Goal: Task Accomplishment & Management: Use online tool/utility

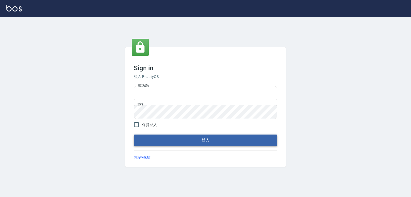
type input "0982132488"
click at [180, 138] on button "登入" at bounding box center [205, 140] width 143 height 11
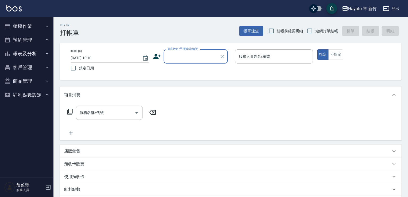
click at [25, 25] on button "櫃檯作業" at bounding box center [26, 26] width 49 height 14
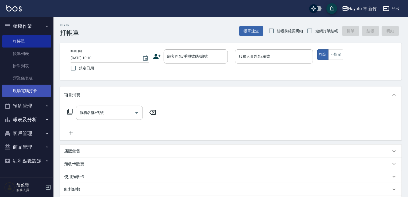
click at [31, 91] on link "現場電腦打卡" at bounding box center [26, 91] width 49 height 12
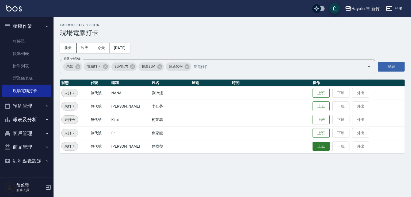
click at [312, 146] on button "上班" at bounding box center [320, 146] width 17 height 9
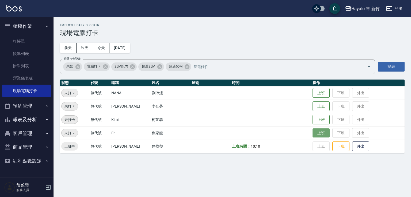
click at [313, 134] on button "上班" at bounding box center [320, 133] width 17 height 9
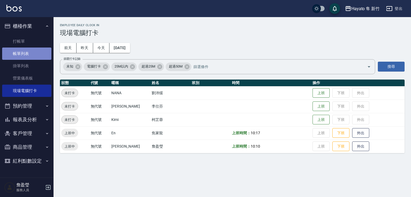
click at [34, 53] on link "帳單列表" at bounding box center [26, 54] width 49 height 12
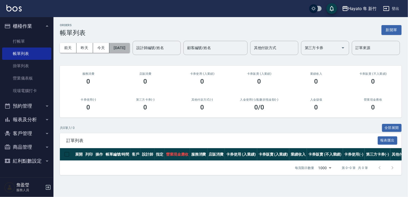
click at [124, 48] on button "2025/09/19" at bounding box center [119, 48] width 20 height 10
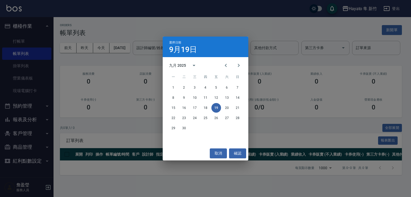
click at [188, 110] on div "15 16 17 18 19 20 21" at bounding box center [206, 108] width 86 height 10
click at [186, 108] on button "16" at bounding box center [184, 108] width 10 height 10
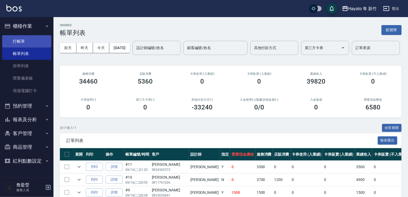
click at [30, 40] on link "打帳單" at bounding box center [26, 41] width 49 height 12
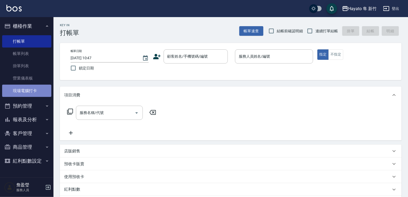
click at [24, 88] on link "現場電腦打卡" at bounding box center [26, 91] width 49 height 12
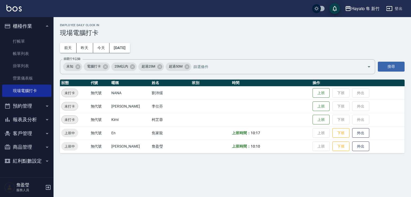
click at [47, 119] on icon "button" at bounding box center [47, 120] width 4 height 4
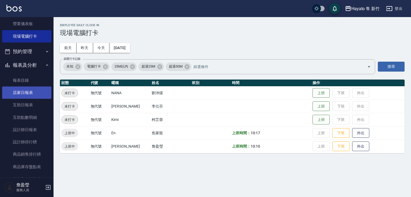
scroll to position [80, 0]
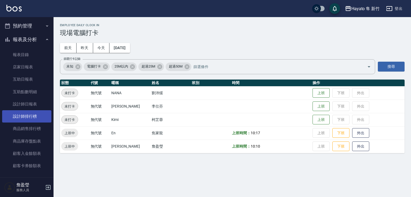
click at [40, 118] on link "設計師排行榜" at bounding box center [26, 116] width 49 height 12
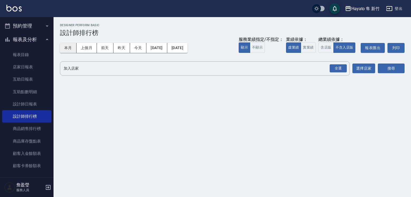
click at [69, 45] on button "本月" at bounding box center [68, 48] width 17 height 10
click at [338, 72] on div "全選" at bounding box center [337, 68] width 17 height 8
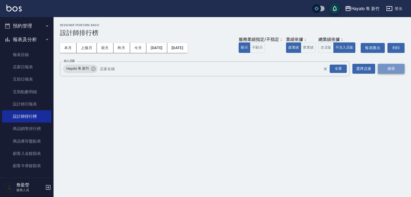
click at [388, 70] on button "搜尋" at bounding box center [390, 69] width 27 height 10
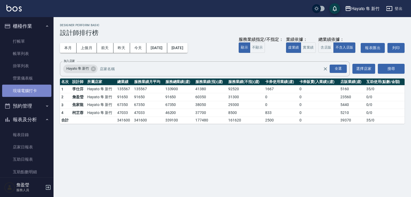
click at [34, 93] on link "現場電腦打卡" at bounding box center [26, 91] width 49 height 12
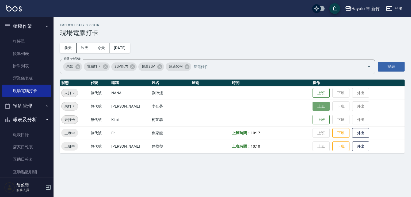
click at [313, 107] on button "上班" at bounding box center [320, 106] width 17 height 9
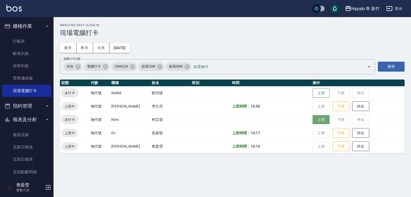
click at [312, 118] on button "上班" at bounding box center [320, 119] width 17 height 9
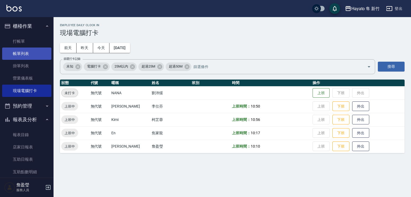
click at [32, 54] on link "帳單列表" at bounding box center [26, 54] width 49 height 12
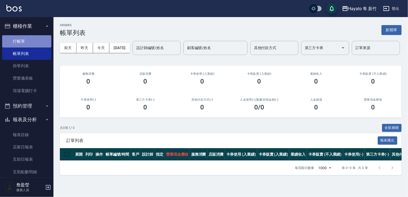
click at [34, 44] on link "打帳單" at bounding box center [26, 41] width 49 height 12
